Goal: Transaction & Acquisition: Purchase product/service

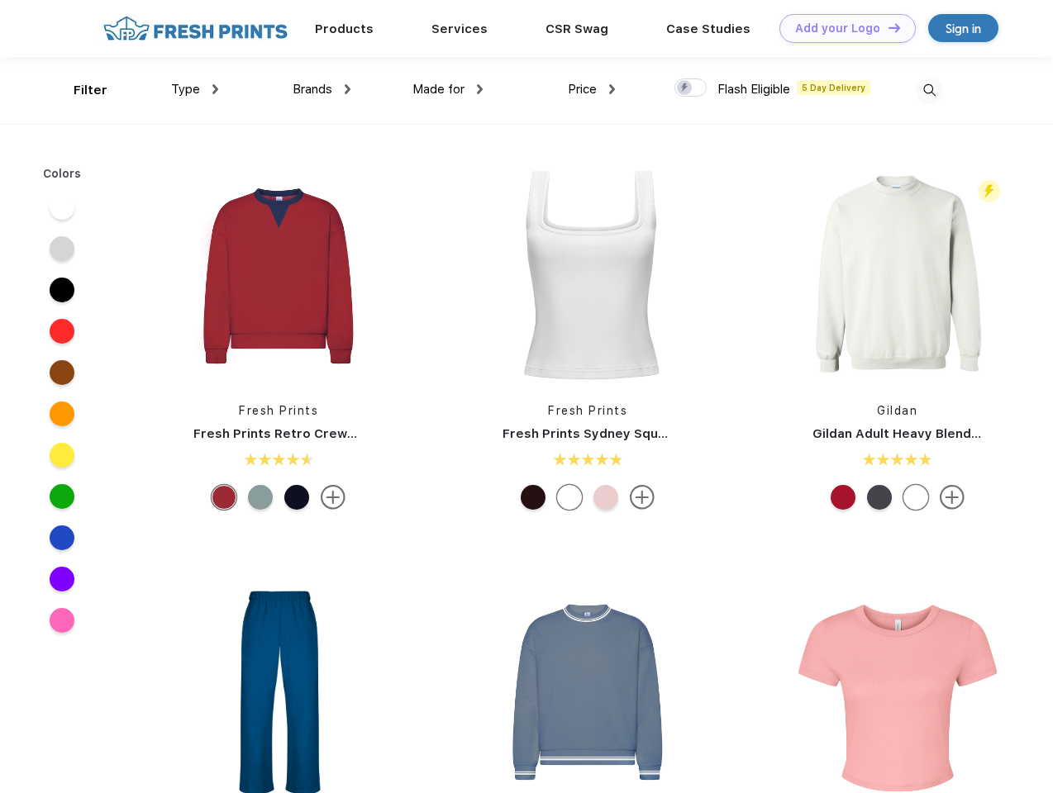
click at [841, 28] on link "Add your Logo Design Tool" at bounding box center [847, 28] width 136 height 29
click at [0, 0] on div "Design Tool" at bounding box center [0, 0] width 0 height 0
click at [887, 27] on link "Add your Logo Design Tool" at bounding box center [847, 28] width 136 height 29
click at [79, 90] on div "Filter" at bounding box center [91, 90] width 34 height 19
click at [195, 89] on span "Type" at bounding box center [185, 89] width 29 height 15
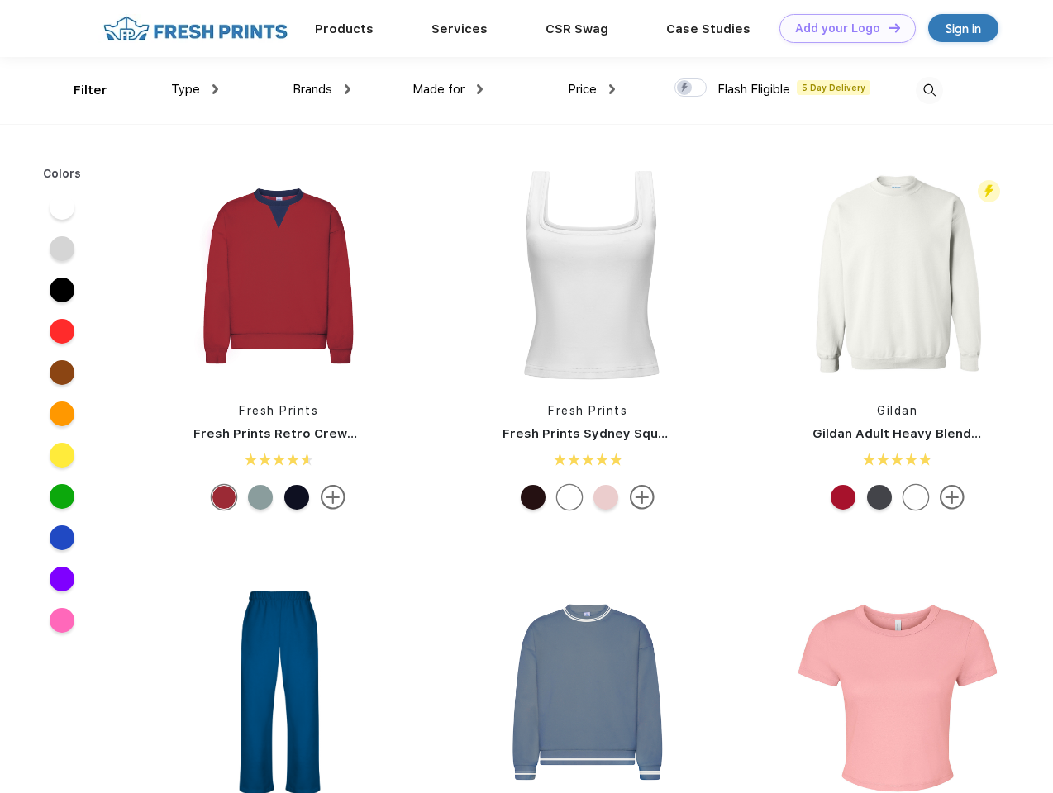
click at [322, 89] on span "Brands" at bounding box center [313, 89] width 40 height 15
click at [448, 89] on span "Made for" at bounding box center [438, 89] width 52 height 15
click at [592, 89] on span "Price" at bounding box center [582, 89] width 29 height 15
click at [691, 88] on div at bounding box center [690, 88] width 32 height 18
click at [685, 88] on input "checkbox" at bounding box center [679, 83] width 11 height 11
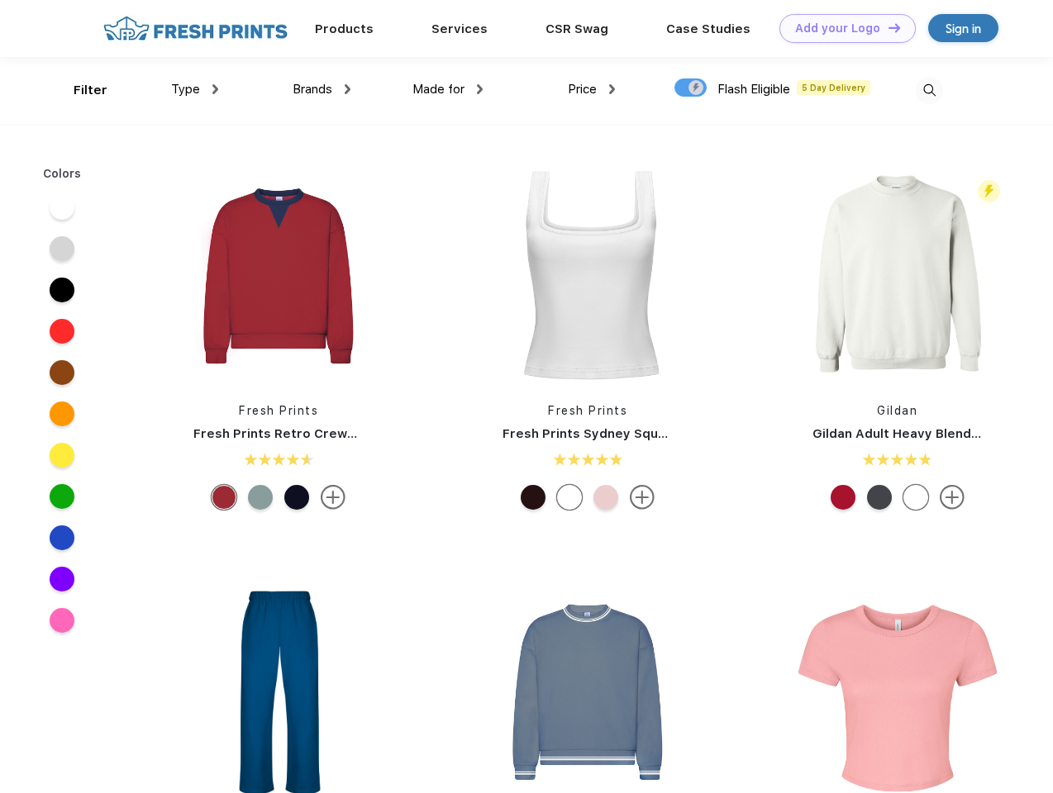
click at [929, 90] on img at bounding box center [929, 90] width 27 height 27
